Goal: Task Accomplishment & Management: Use online tool/utility

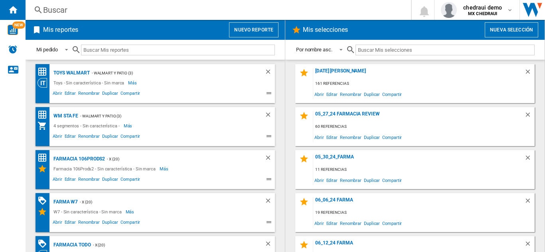
click at [252, 26] on button "Nuevo reporte" at bounding box center [253, 29] width 49 height 15
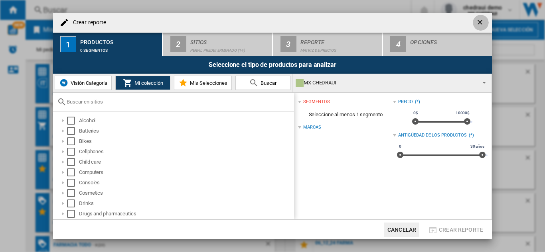
click at [482, 24] on ng-md-icon "getI18NText('BUTTONS.CLOSE_DIALOG')" at bounding box center [481, 23] width 10 height 10
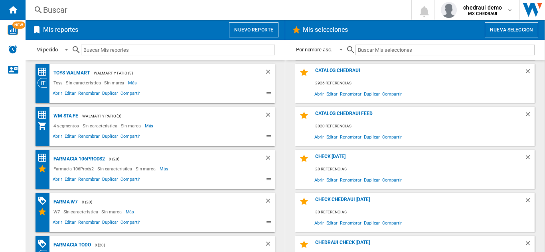
scroll to position [798, 0]
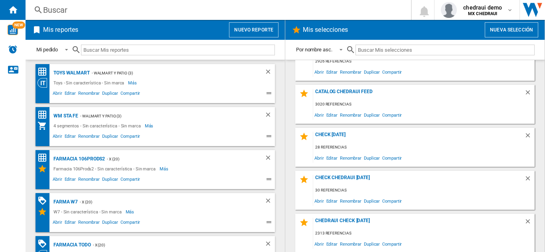
click at [391, 52] on input "text" at bounding box center [444, 50] width 179 height 11
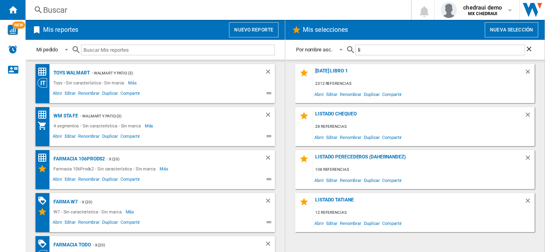
scroll to position [0, 0]
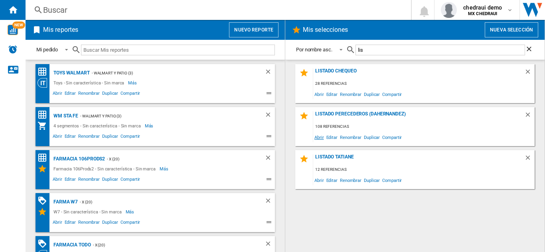
type input "lis"
click at [318, 136] on span "Abrir" at bounding box center [319, 137] width 12 height 11
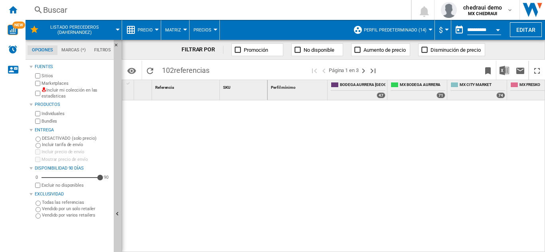
click at [399, 28] on span "Perfil predeterminado (14)" at bounding box center [395, 30] width 63 height 5
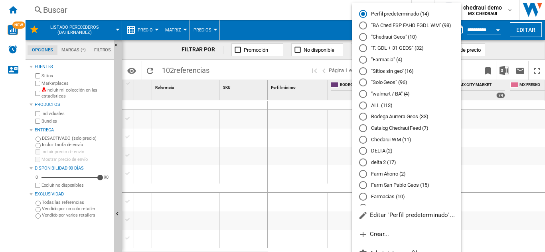
click at [363, 93] on div at bounding box center [363, 94] width 8 height 8
